Goal: Find specific page/section: Find specific page/section

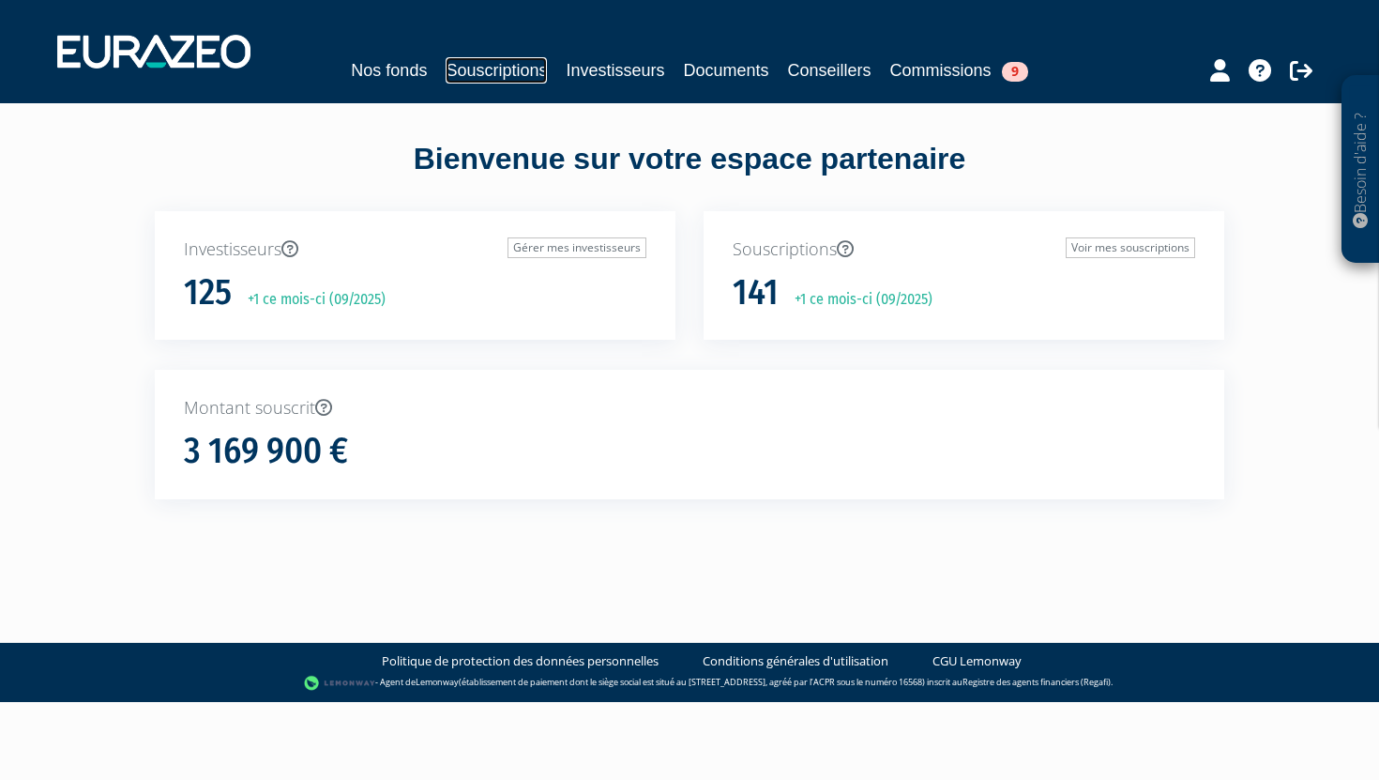
click at [508, 73] on link "Souscriptions" at bounding box center [496, 70] width 101 height 26
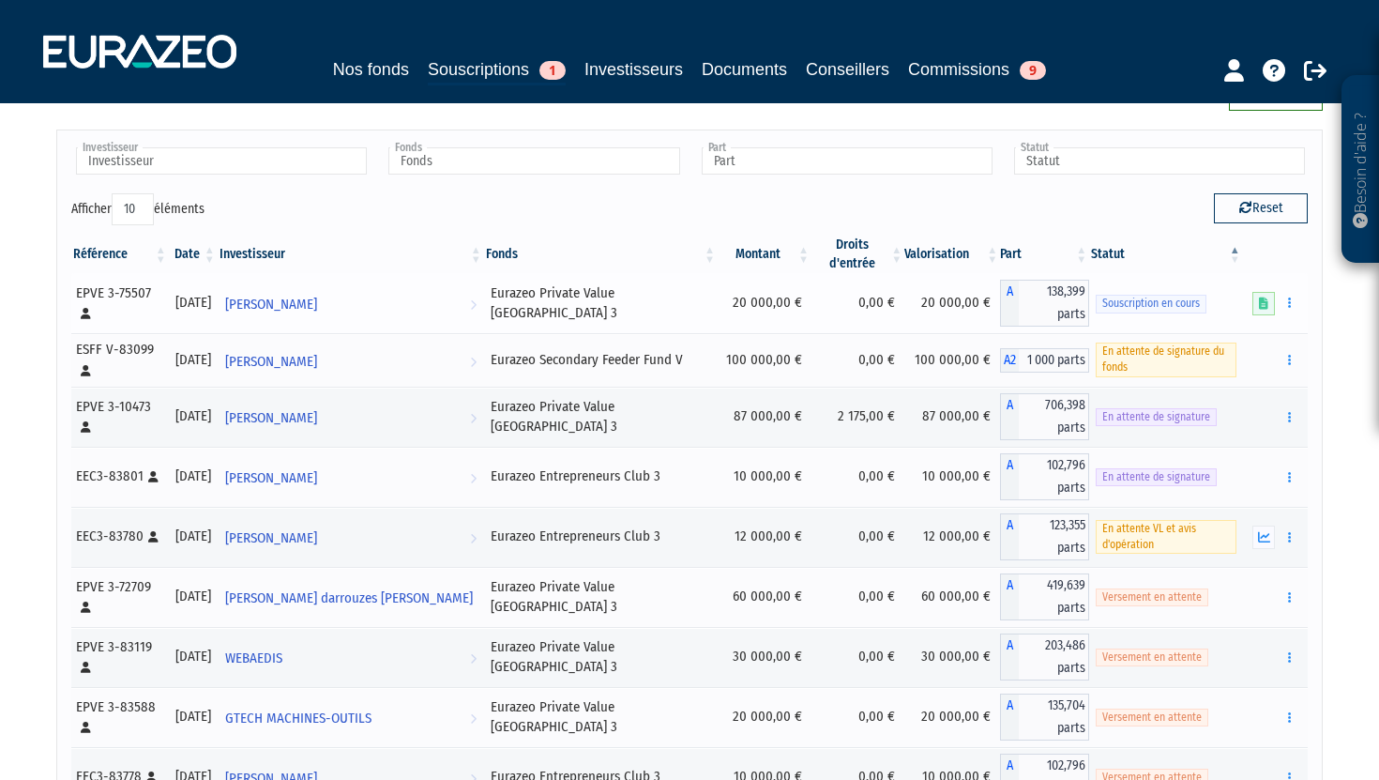
scroll to position [63, 0]
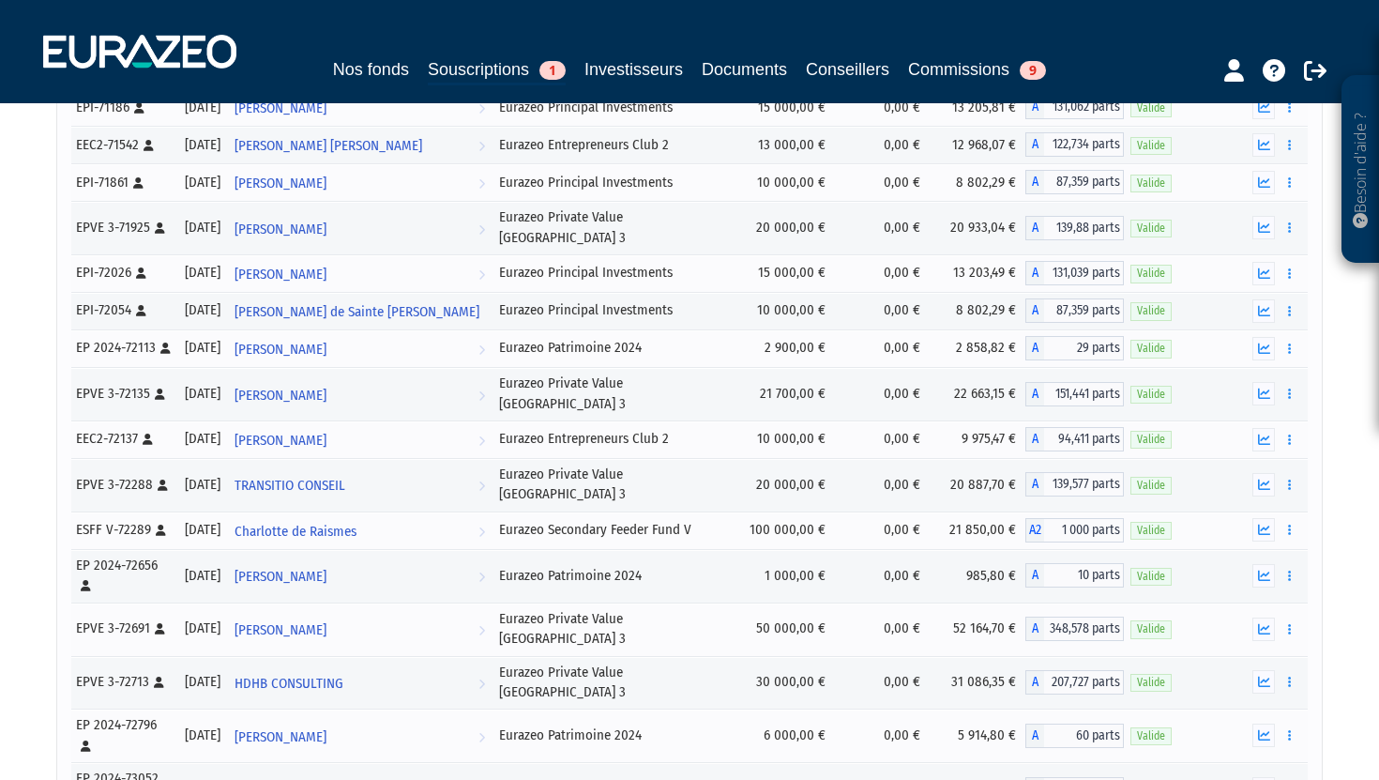
scroll to position [10120, 0]
